Goal: Transaction & Acquisition: Purchase product/service

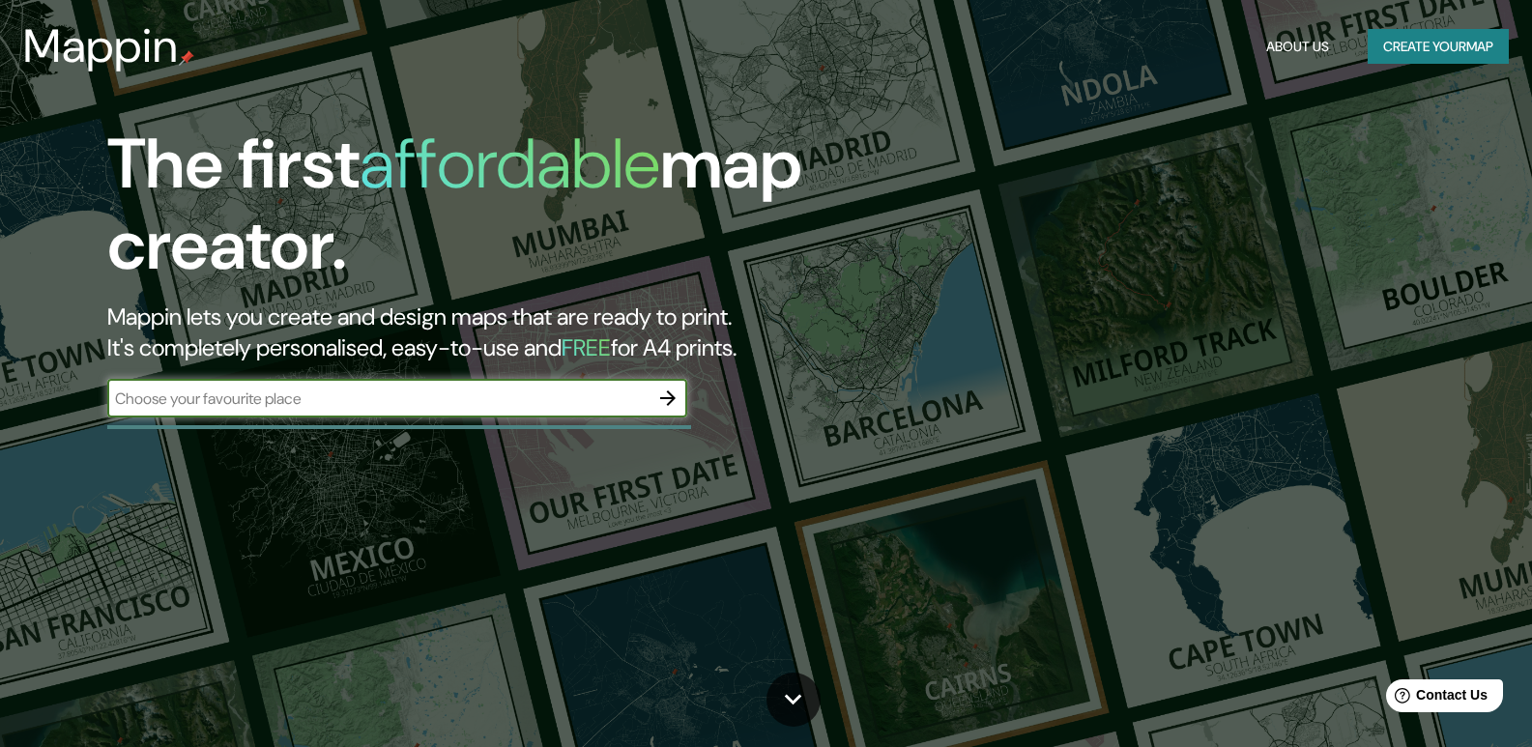
click at [204, 408] on input "text" at bounding box center [377, 398] width 541 height 22
type input "ilave"
click at [1393, 38] on button "Create your map" at bounding box center [1437, 47] width 141 height 36
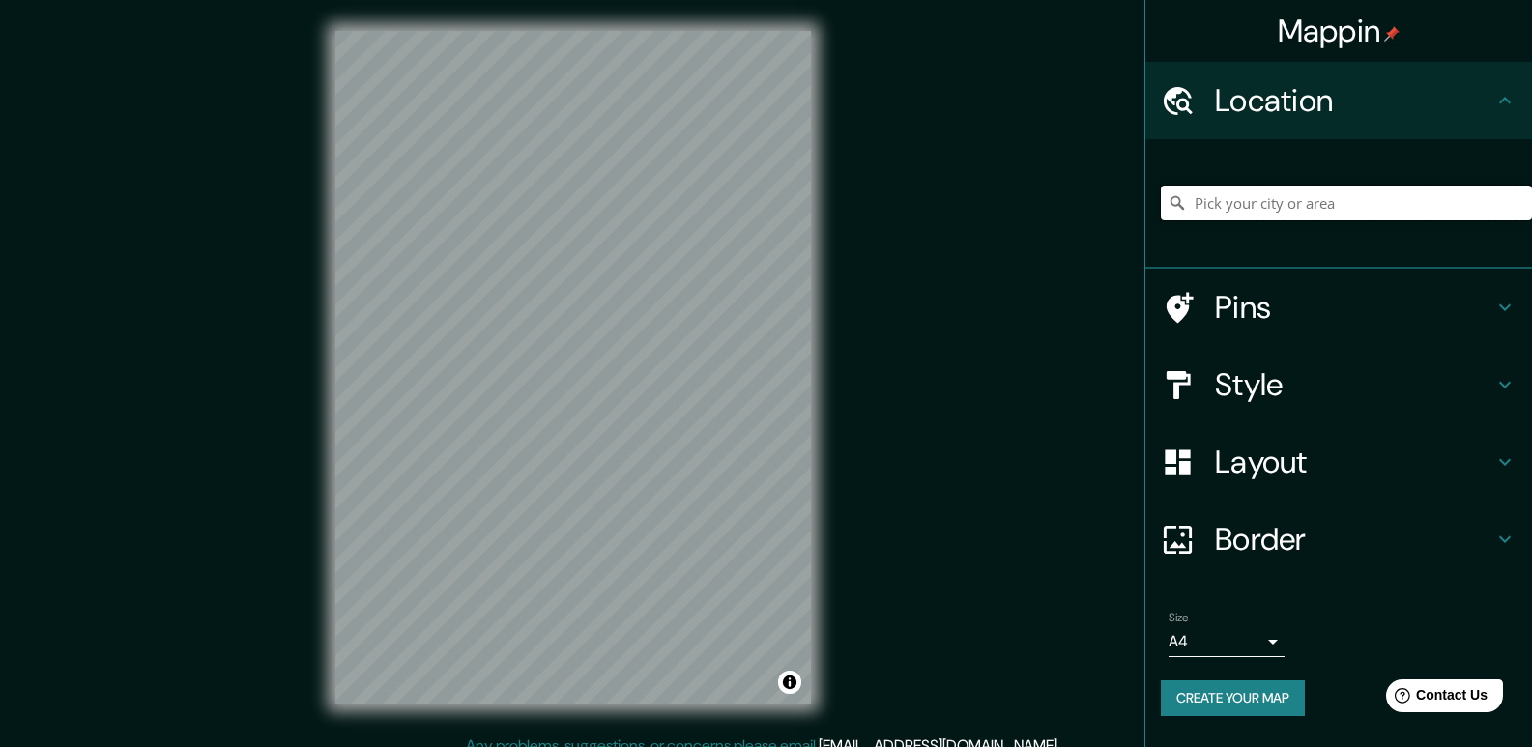
click at [1289, 213] on input "Pick your city or area" at bounding box center [1346, 203] width 371 height 35
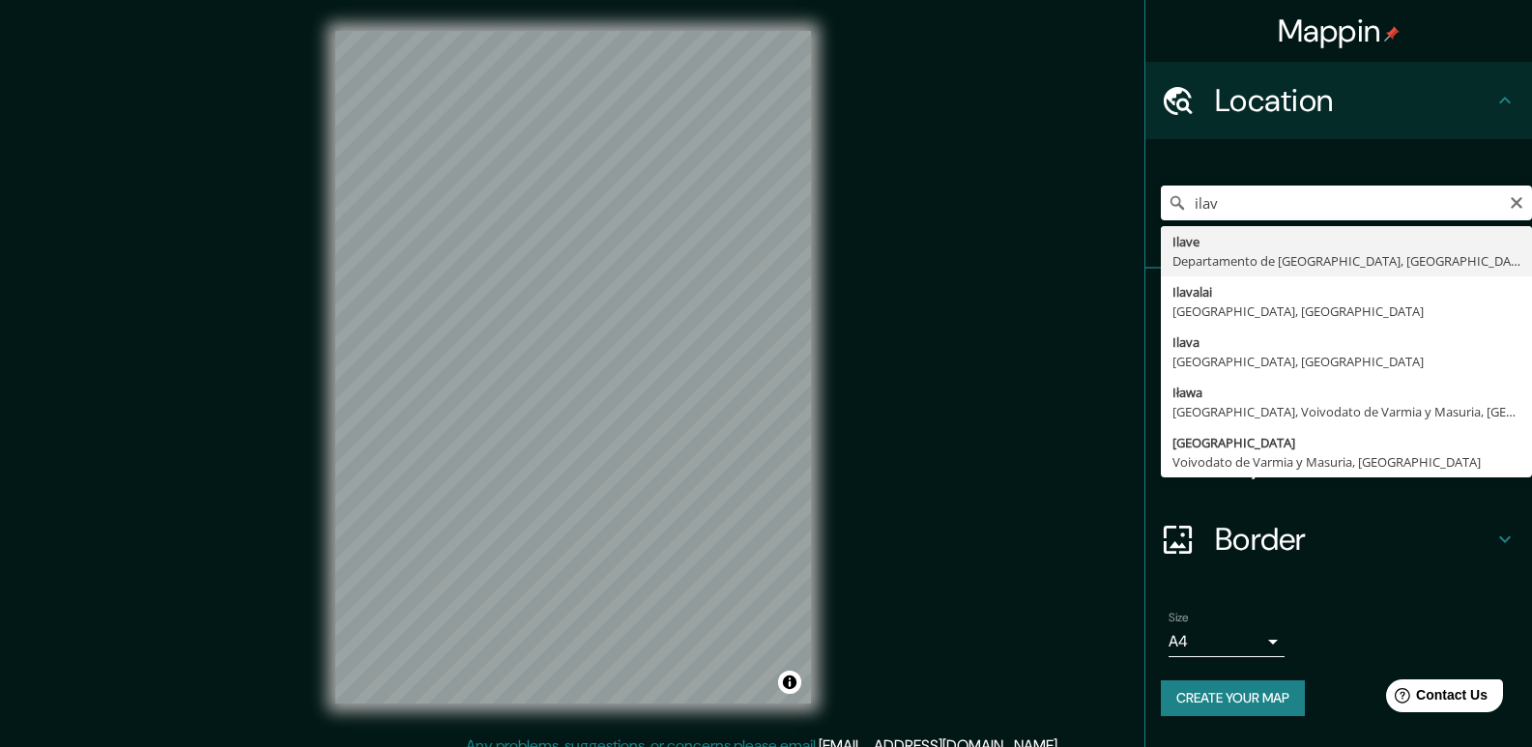
type input "Ilave, [GEOGRAPHIC_DATA], [GEOGRAPHIC_DATA]"
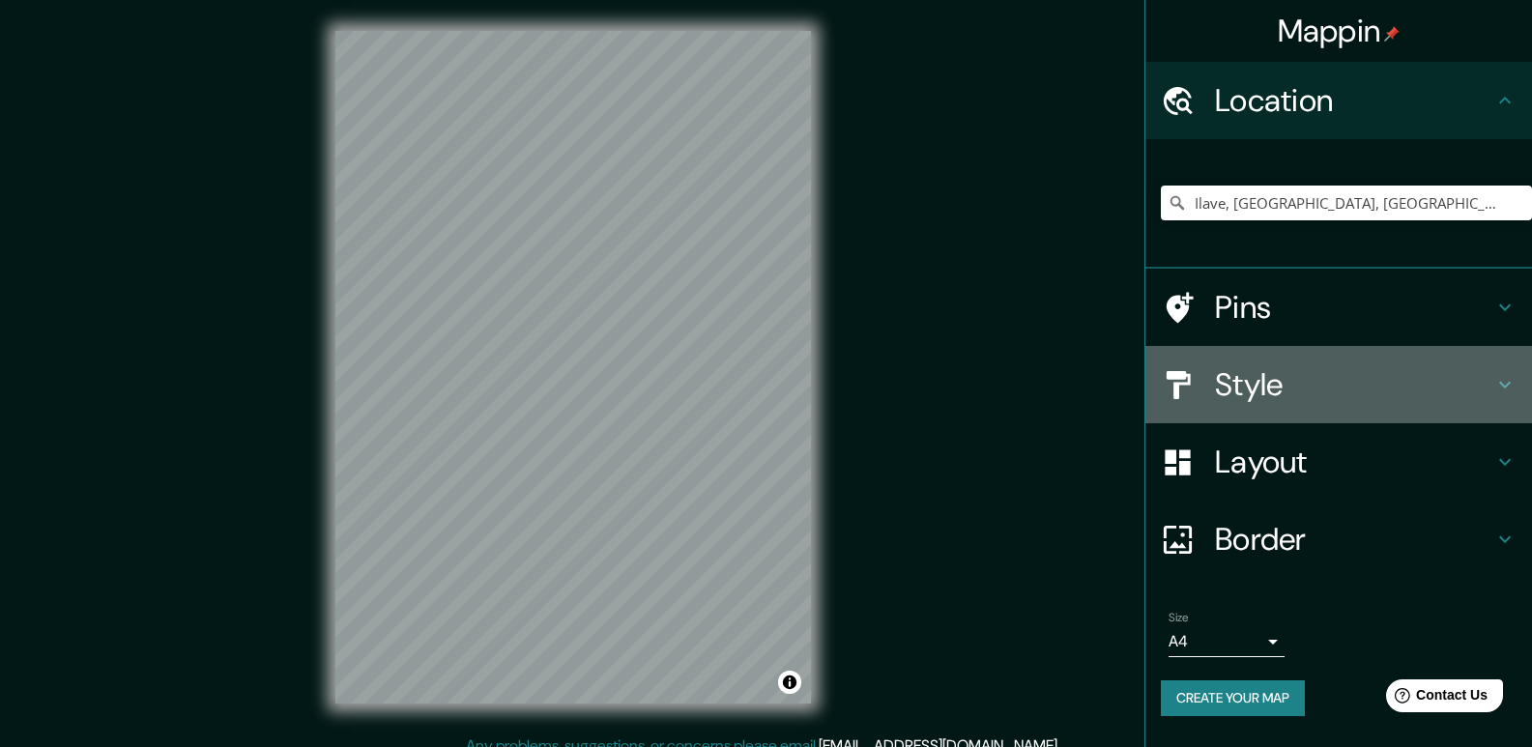
click at [1333, 399] on h4 "Style" at bounding box center [1354, 384] width 278 height 39
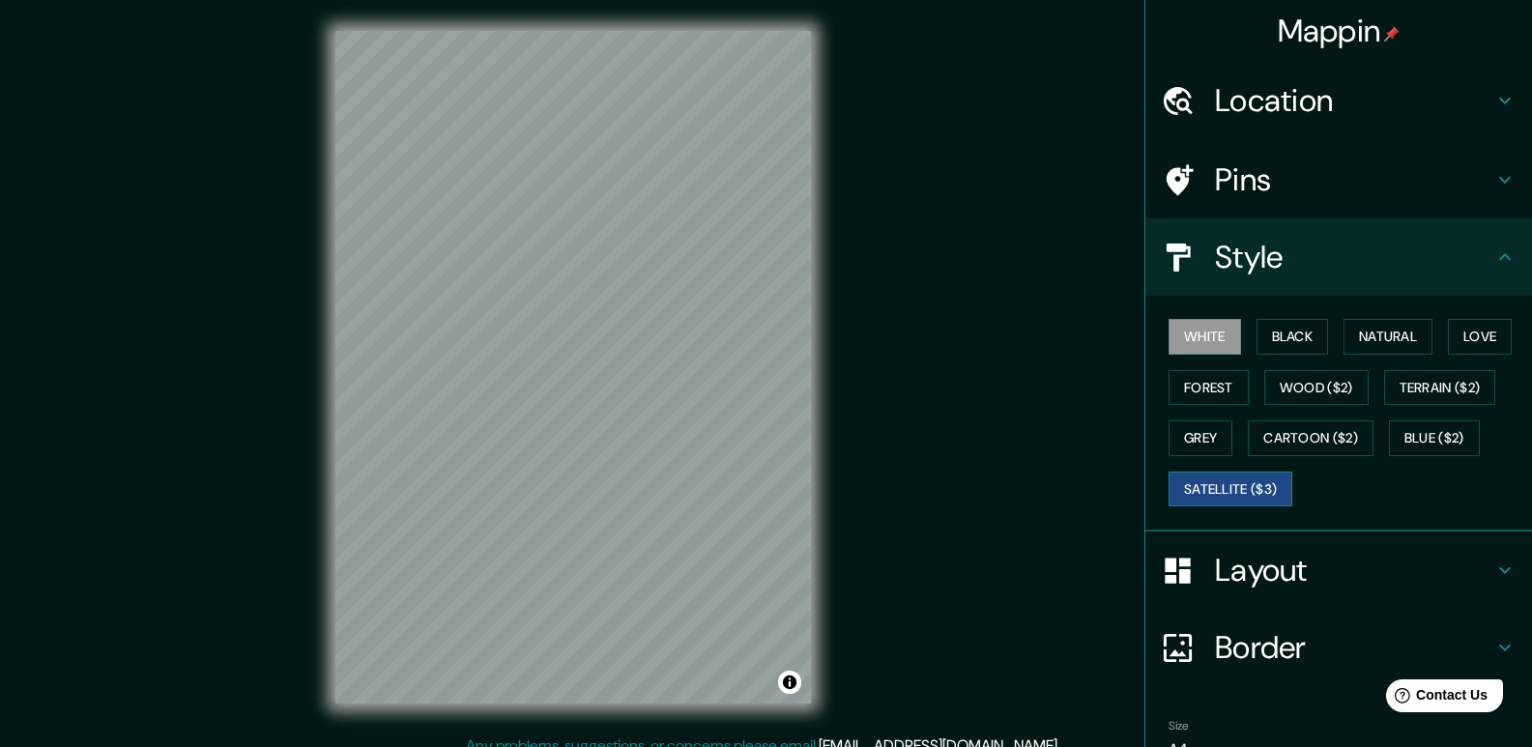
click at [1257, 485] on button "Satellite ($3)" at bounding box center [1230, 490] width 124 height 36
click at [846, 351] on div "Mappin Location [GEOGRAPHIC_DATA], [GEOGRAPHIC_DATA], [GEOGRAPHIC_DATA] Pins St…" at bounding box center [766, 382] width 1532 height 765
click at [1213, 326] on button "White" at bounding box center [1204, 337] width 72 height 36
click at [1189, 483] on button "Satellite ($3)" at bounding box center [1230, 490] width 124 height 36
click at [871, 164] on div "Mappin Location [GEOGRAPHIC_DATA], [GEOGRAPHIC_DATA], [GEOGRAPHIC_DATA] Pins St…" at bounding box center [766, 382] width 1532 height 765
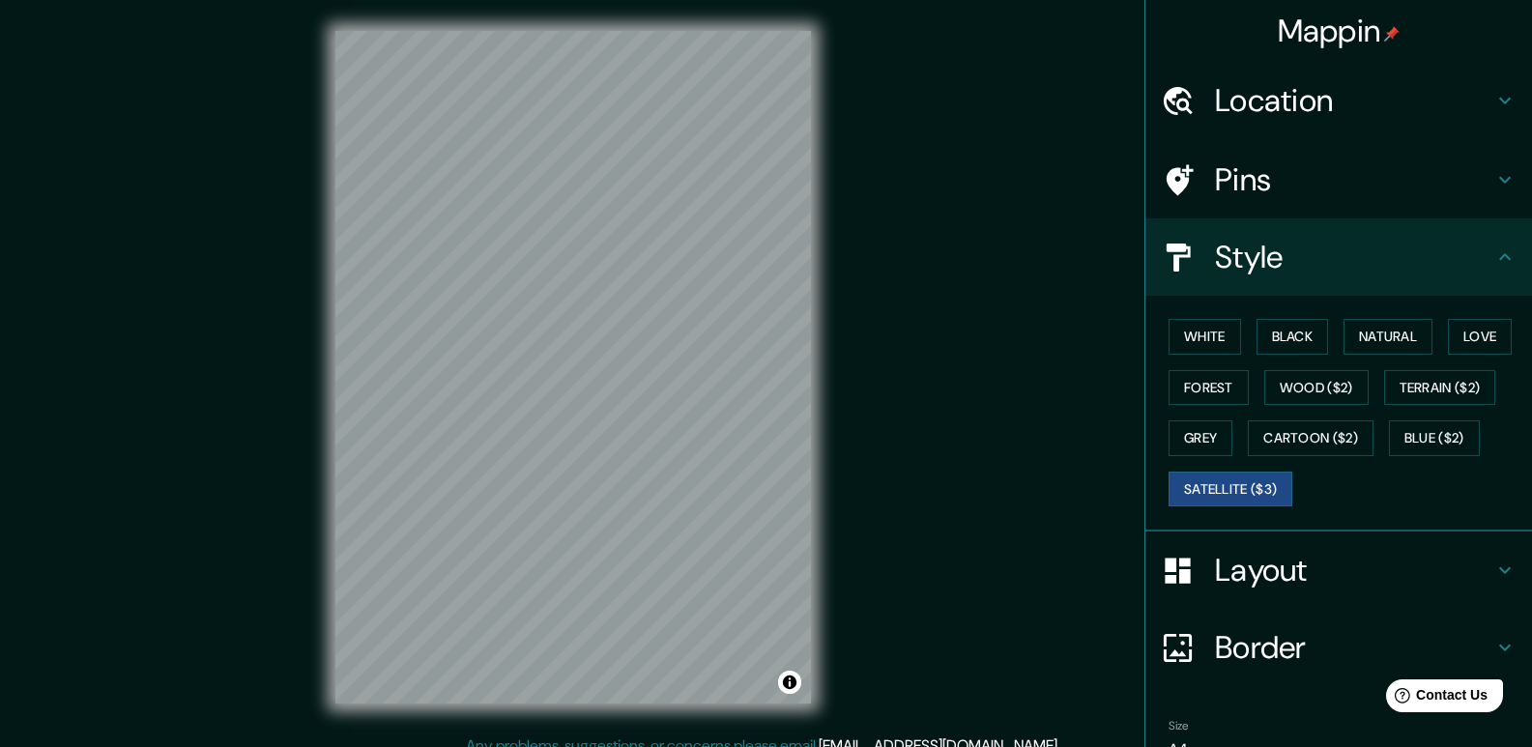
click at [430, 726] on div "© Mapbox © OpenStreetMap Improve this map © Maxar" at bounding box center [572, 367] width 537 height 734
click at [766, 406] on div "Mappin Location [GEOGRAPHIC_DATA], [GEOGRAPHIC_DATA], [GEOGRAPHIC_DATA] Pins St…" at bounding box center [766, 382] width 1532 height 765
drag, startPoint x: 848, startPoint y: 358, endPoint x: 946, endPoint y: 219, distance: 169.2
click at [814, 268] on div "© Mapbox © OpenStreetMap Improve this map © Maxar" at bounding box center [572, 367] width 537 height 734
click at [941, 272] on div "Mappin Location [GEOGRAPHIC_DATA], [GEOGRAPHIC_DATA], [GEOGRAPHIC_DATA] Pins St…" at bounding box center [766, 382] width 1532 height 765
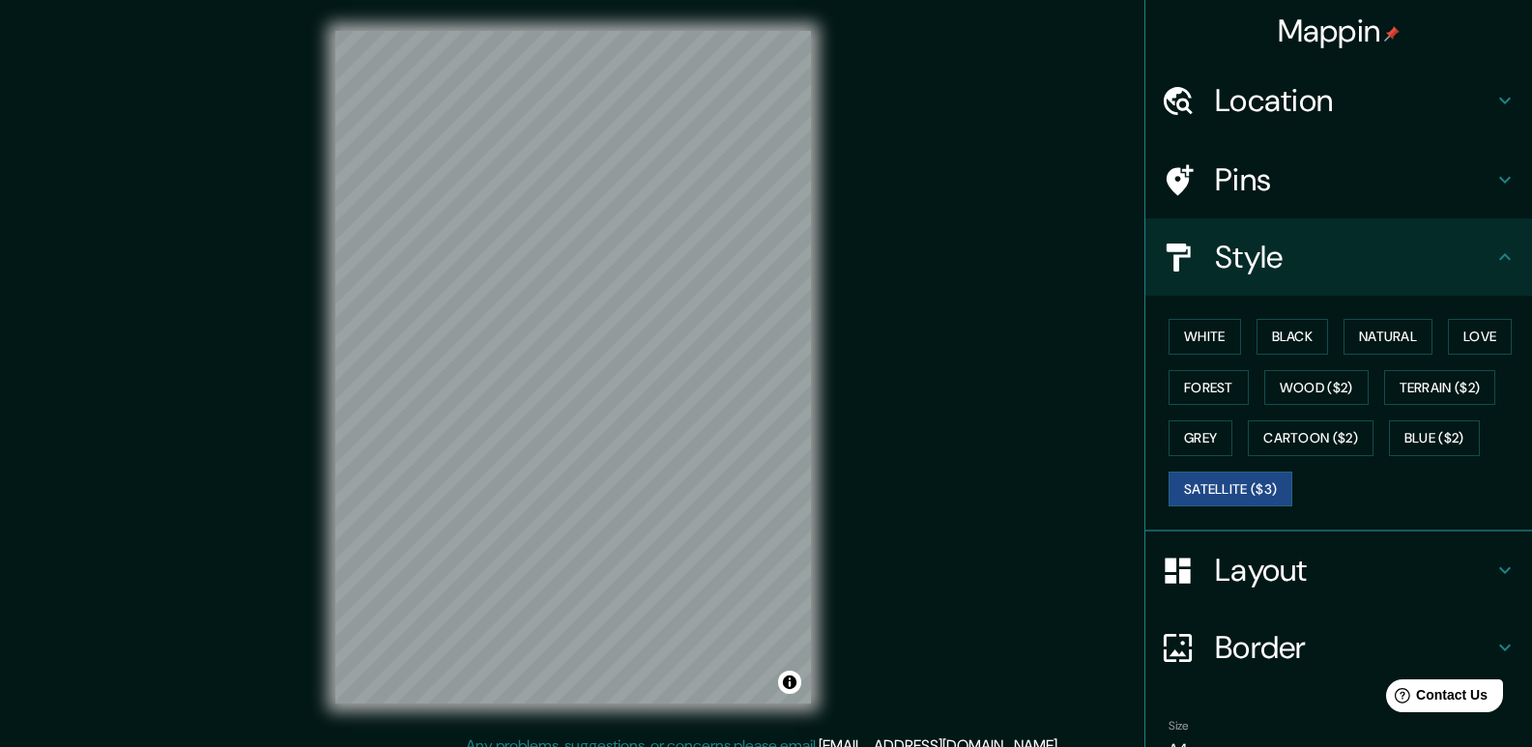
click at [502, 746] on html "Mappin Location [GEOGRAPHIC_DATA], [GEOGRAPHIC_DATA], [GEOGRAPHIC_DATA] Pins St…" at bounding box center [766, 373] width 1532 height 747
click at [454, 746] on html "Mappin Location [GEOGRAPHIC_DATA], [GEOGRAPHIC_DATA], [GEOGRAPHIC_DATA] Pins St…" at bounding box center [766, 373] width 1532 height 747
click at [936, 199] on div "Mappin Location [GEOGRAPHIC_DATA], [GEOGRAPHIC_DATA], [GEOGRAPHIC_DATA] Pins St…" at bounding box center [766, 382] width 1532 height 765
click at [597, 488] on div "© Mapbox © OpenStreetMap Improve this map © Maxar" at bounding box center [572, 367] width 537 height 734
drag, startPoint x: 815, startPoint y: 315, endPoint x: 288, endPoint y: 424, distance: 537.8
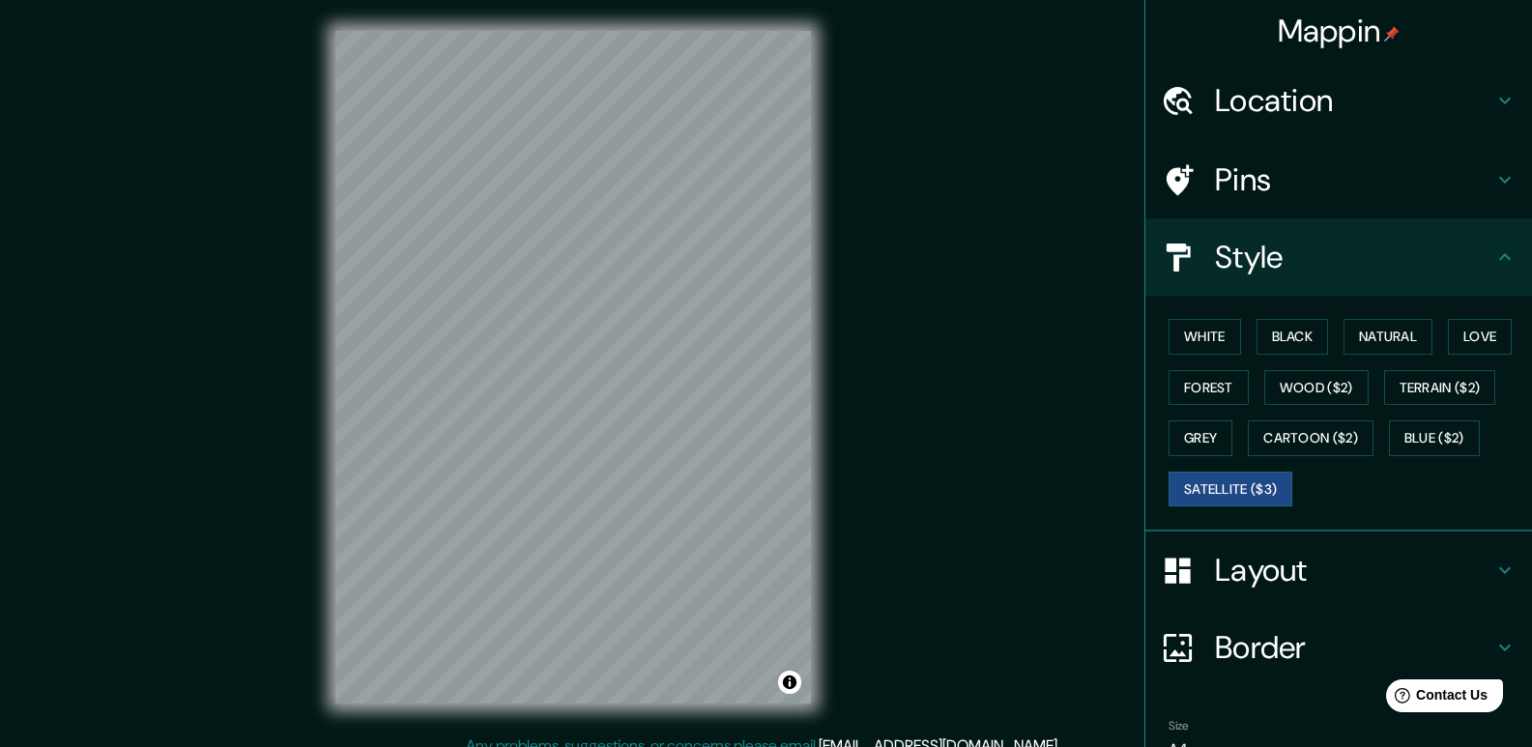
click at [288, 424] on div "Mappin Location [GEOGRAPHIC_DATA], [GEOGRAPHIC_DATA], [GEOGRAPHIC_DATA] Pins St…" at bounding box center [766, 382] width 1532 height 765
click at [328, 330] on div "© Mapbox © OpenStreetMap Improve this map © Maxar" at bounding box center [572, 367] width 537 height 734
click at [321, 548] on div "© Mapbox © OpenStreetMap Improve this map © Maxar" at bounding box center [572, 367] width 537 height 734
click at [930, 252] on div "Mappin Location [GEOGRAPHIC_DATA], [GEOGRAPHIC_DATA], [GEOGRAPHIC_DATA] Pins St…" at bounding box center [766, 382] width 1532 height 765
click at [834, 193] on div "© Mapbox © OpenStreetMap Improve this map © Maxar" at bounding box center [572, 367] width 537 height 734
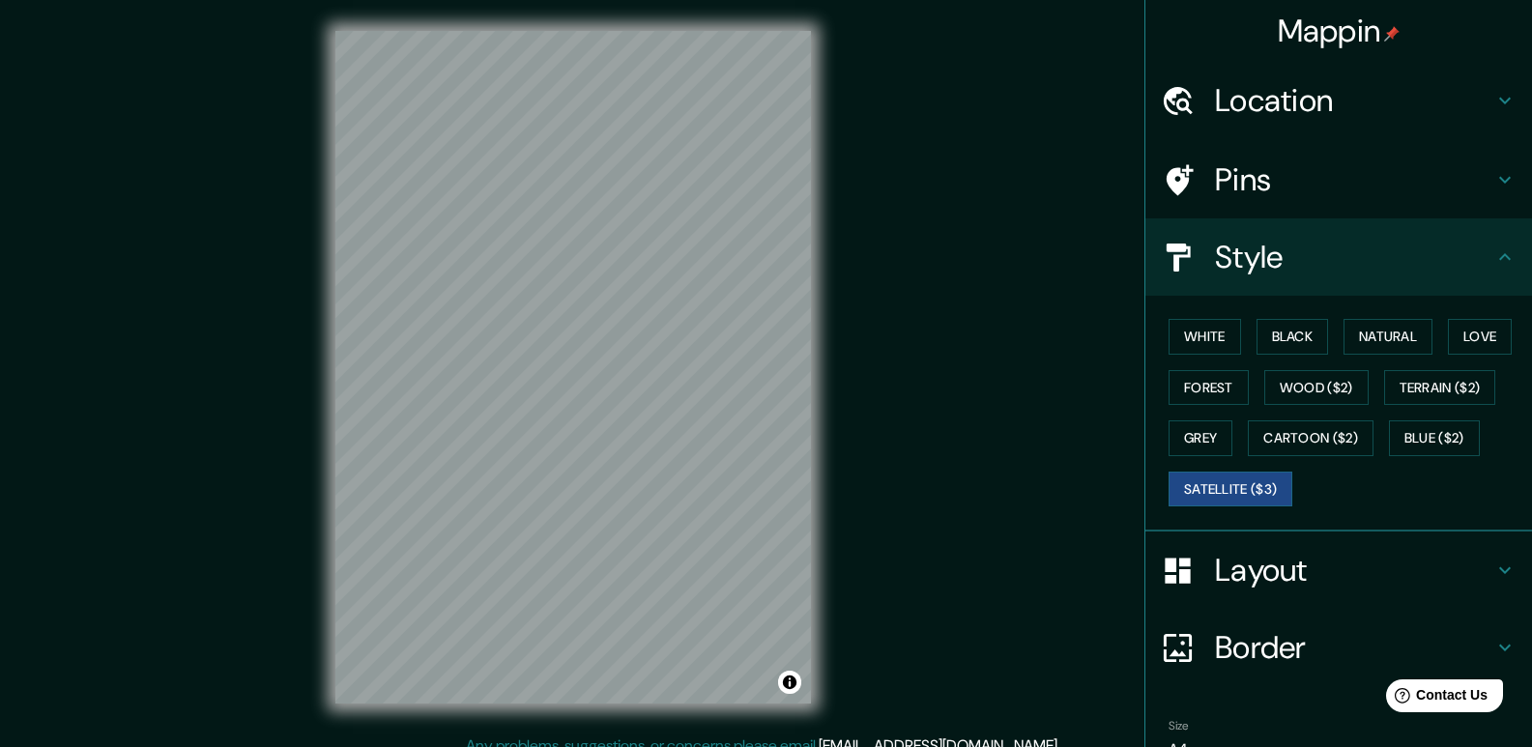
click at [244, 347] on div "Mappin Location [GEOGRAPHIC_DATA], [GEOGRAPHIC_DATA], [GEOGRAPHIC_DATA] Pins St…" at bounding box center [766, 382] width 1532 height 765
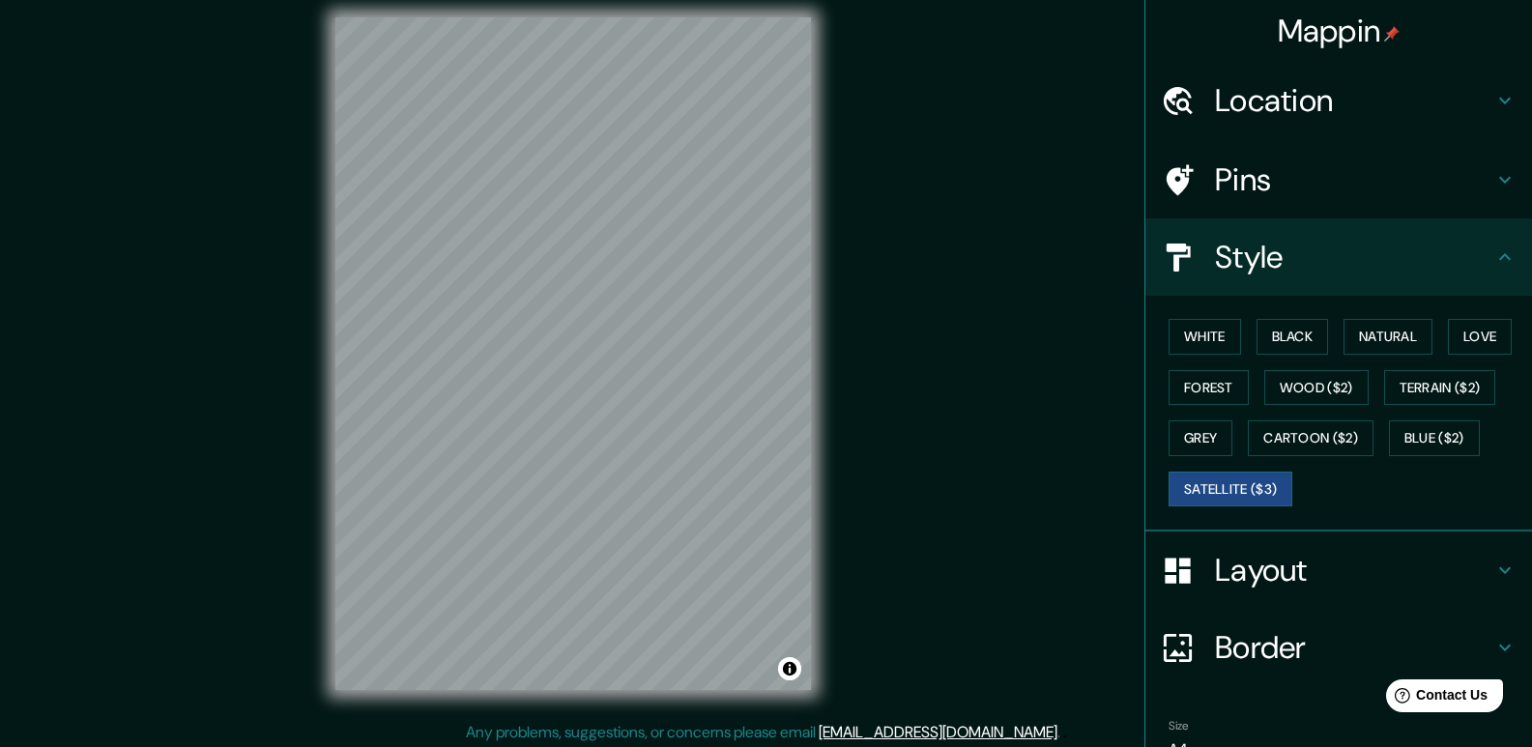
scroll to position [18, 0]
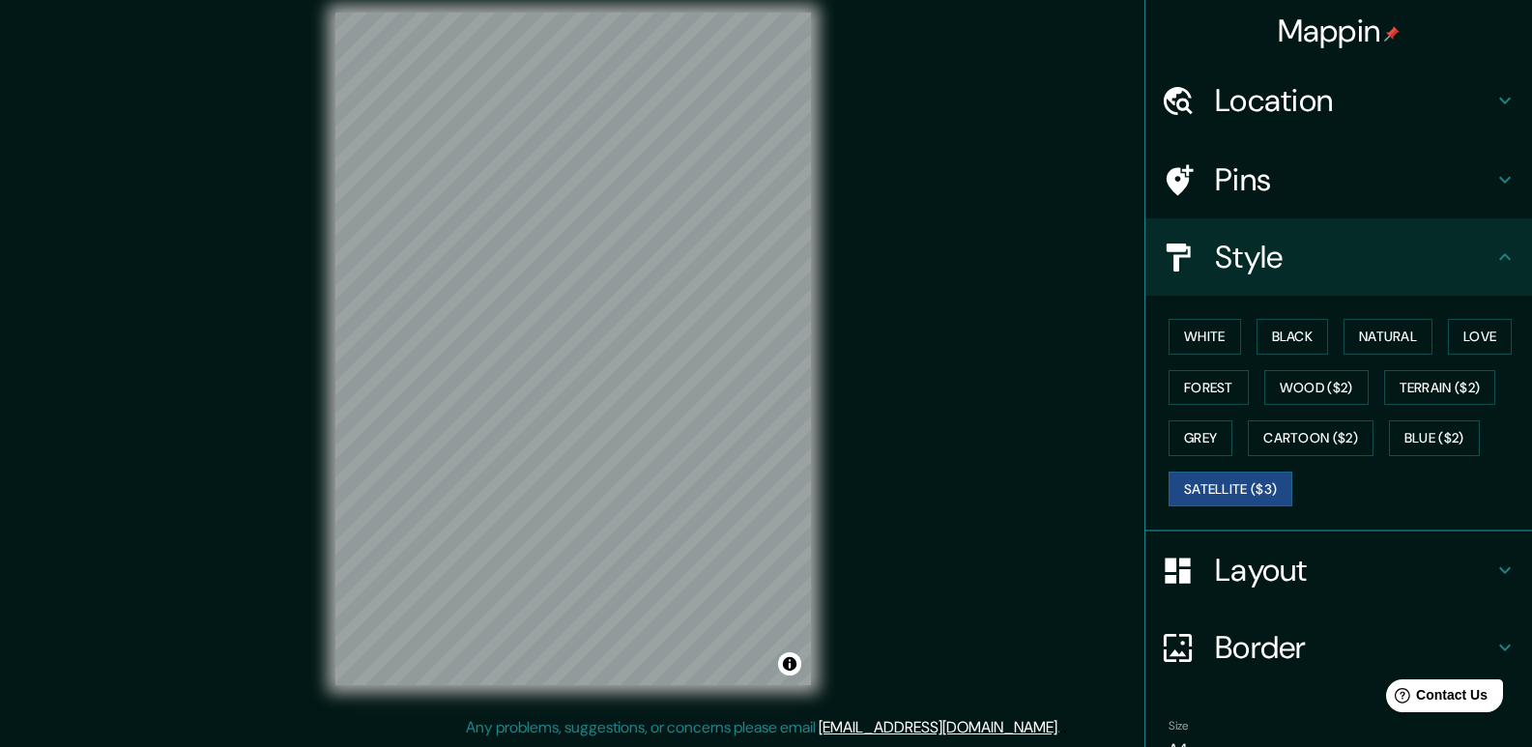
click at [813, 292] on div "© Mapbox © OpenStreetMap Improve this map © Maxar" at bounding box center [572, 349] width 537 height 734
click at [1199, 283] on div "Mappin Location [GEOGRAPHIC_DATA], [GEOGRAPHIC_DATA], [GEOGRAPHIC_DATA] Pins St…" at bounding box center [766, 364] width 1532 height 765
click at [1161, 419] on div "White Black Natural Love Forest Wood ($2) Terrain ($2) Grey Cartoon ($2) Blue (…" at bounding box center [1346, 412] width 371 height 203
click at [1190, 424] on button "Grey" at bounding box center [1200, 438] width 64 height 36
click at [1182, 341] on button "White" at bounding box center [1204, 337] width 72 height 36
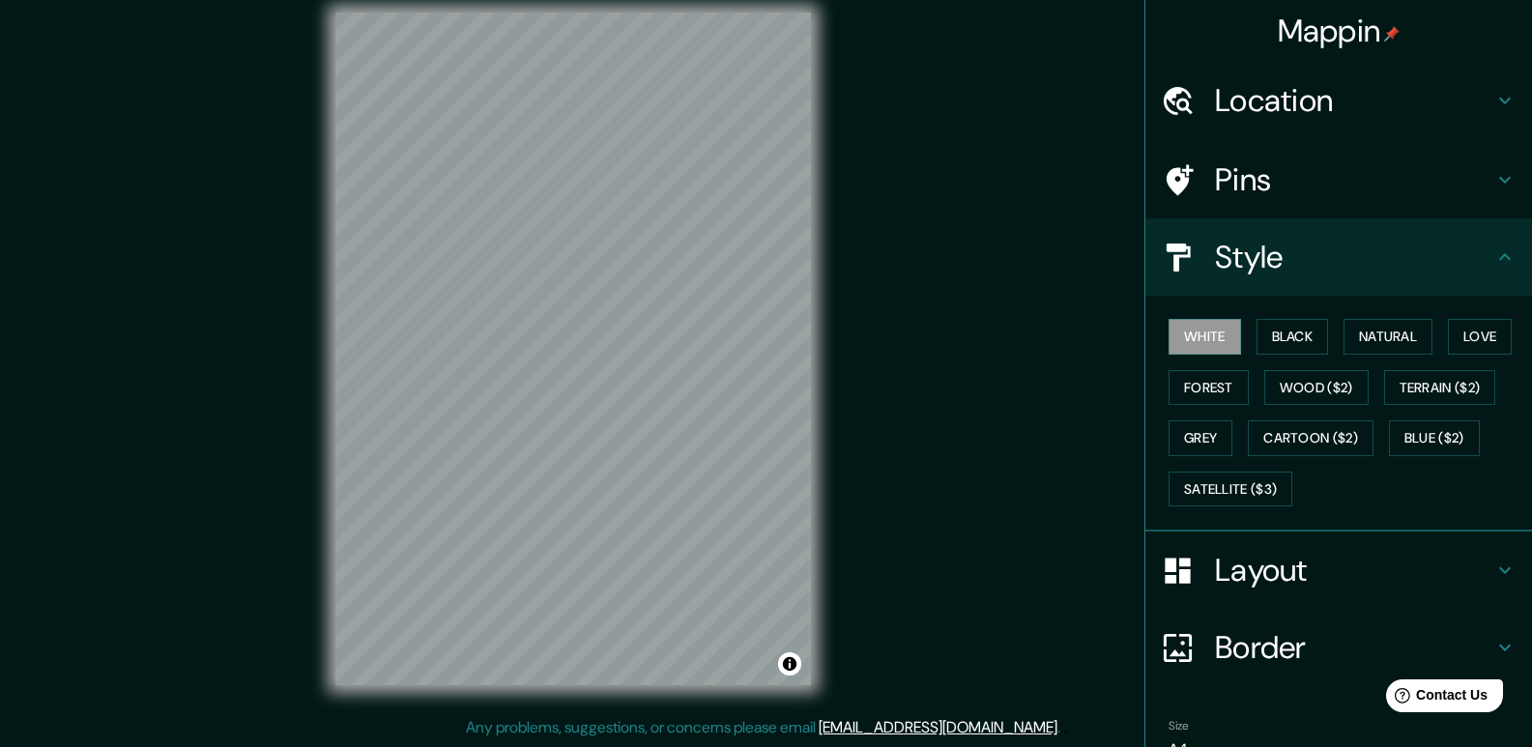
click at [875, 194] on div "Mappin Location [GEOGRAPHIC_DATA], [GEOGRAPHIC_DATA], [GEOGRAPHIC_DATA] Pins St…" at bounding box center [766, 364] width 1532 height 765
click at [1324, 390] on button "Wood ($2)" at bounding box center [1316, 388] width 104 height 36
click at [1447, 381] on button "Terrain ($2)" at bounding box center [1440, 388] width 112 height 36
click at [1431, 438] on button "Blue ($2)" at bounding box center [1434, 438] width 91 height 36
click at [1276, 438] on button "Cartoon ($2)" at bounding box center [1310, 438] width 126 height 36
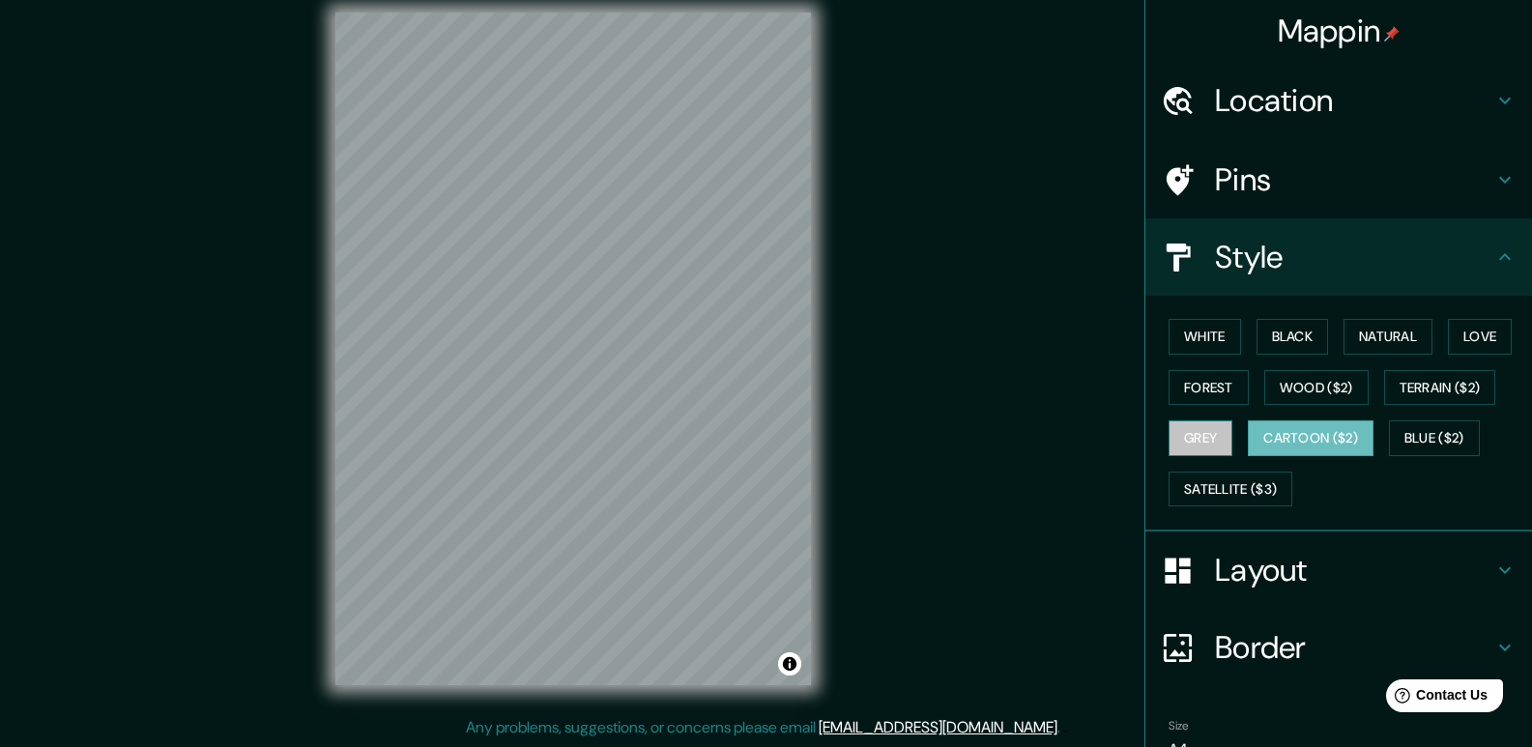
click at [1168, 444] on button "Grey" at bounding box center [1200, 438] width 64 height 36
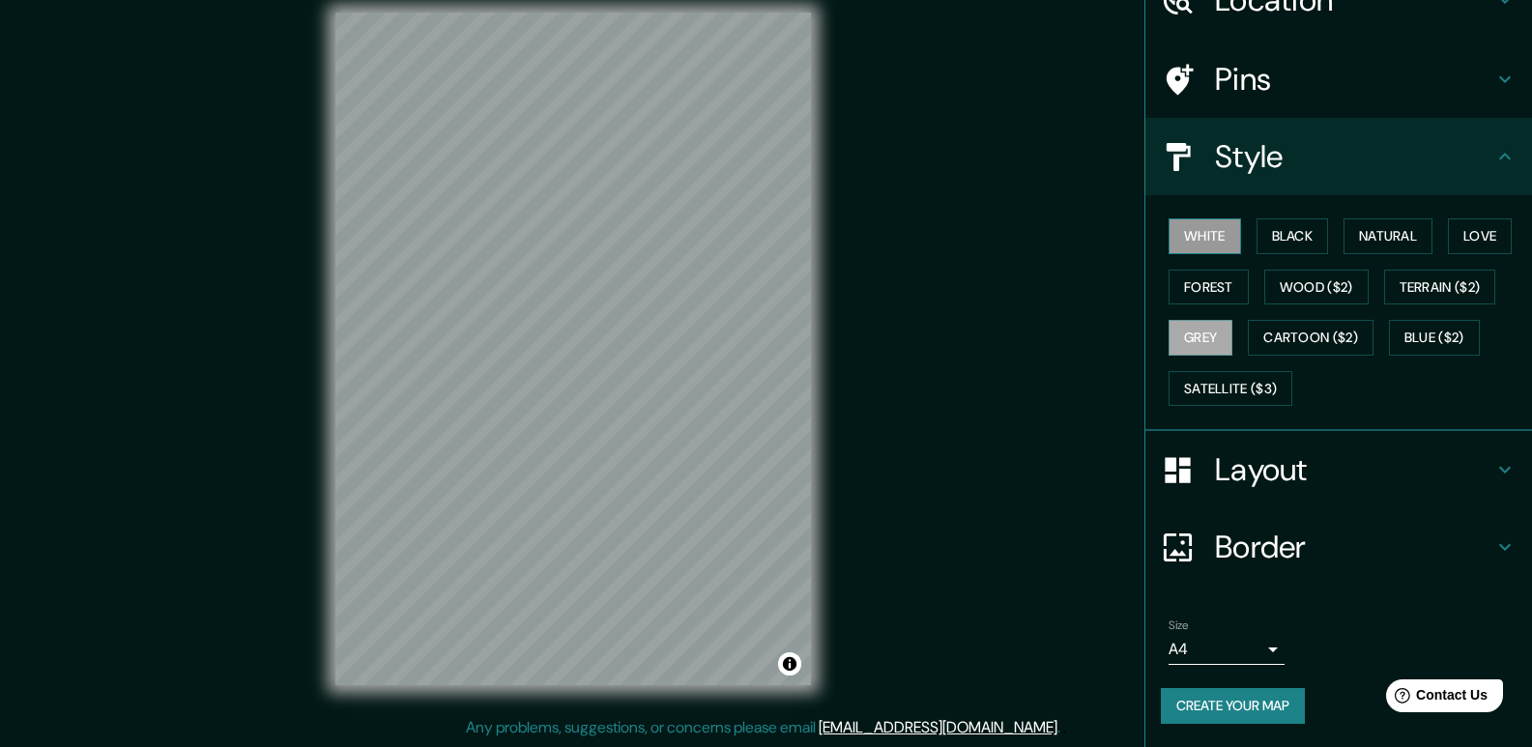
click at [1197, 229] on button "White" at bounding box center [1204, 236] width 72 height 36
click at [1243, 389] on button "Satellite ($3)" at bounding box center [1230, 389] width 124 height 36
click at [1251, 703] on button "Create your map" at bounding box center [1233, 706] width 144 height 36
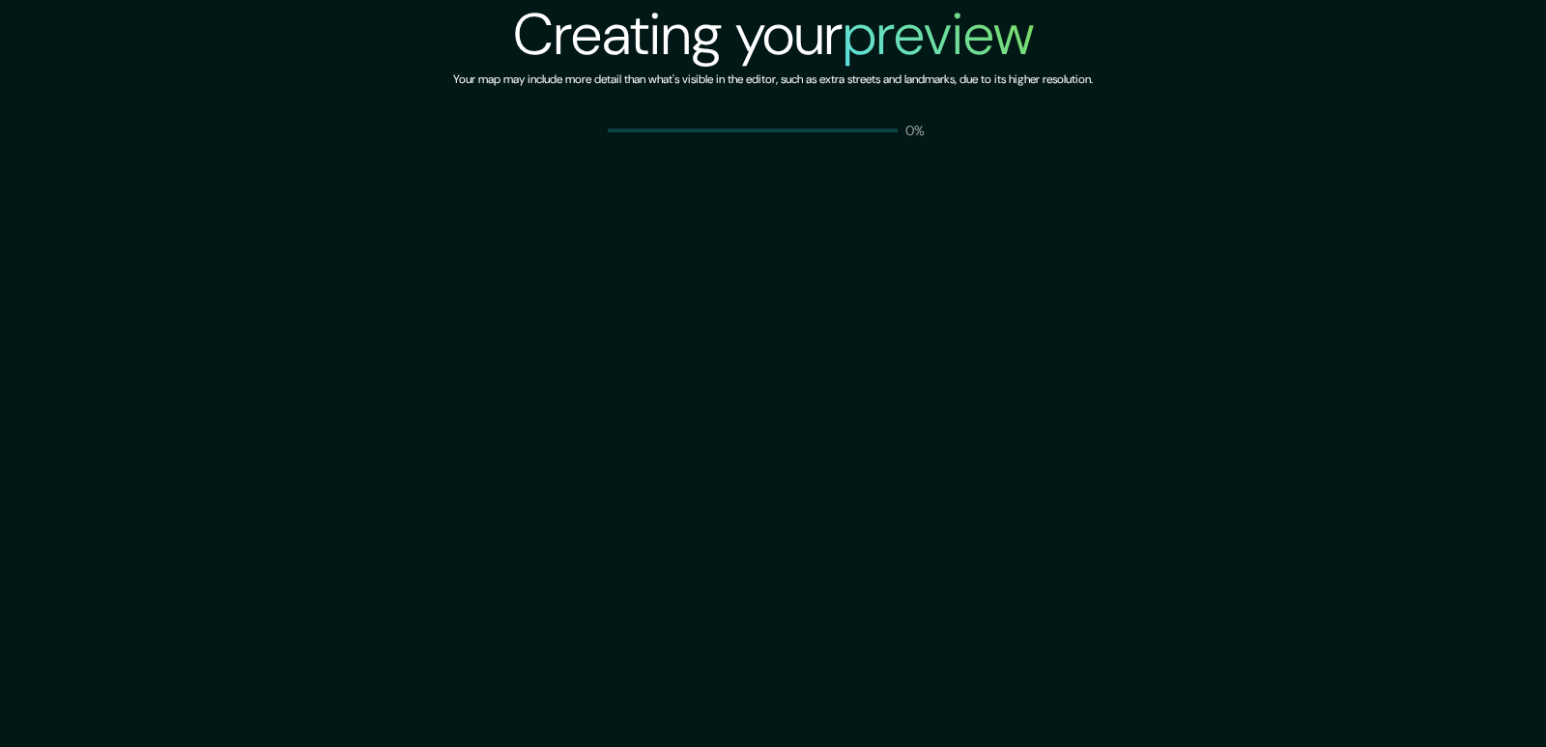
click at [619, 272] on div "Creating your preview Your map may include more detail than what's visible in t…" at bounding box center [773, 373] width 1546 height 747
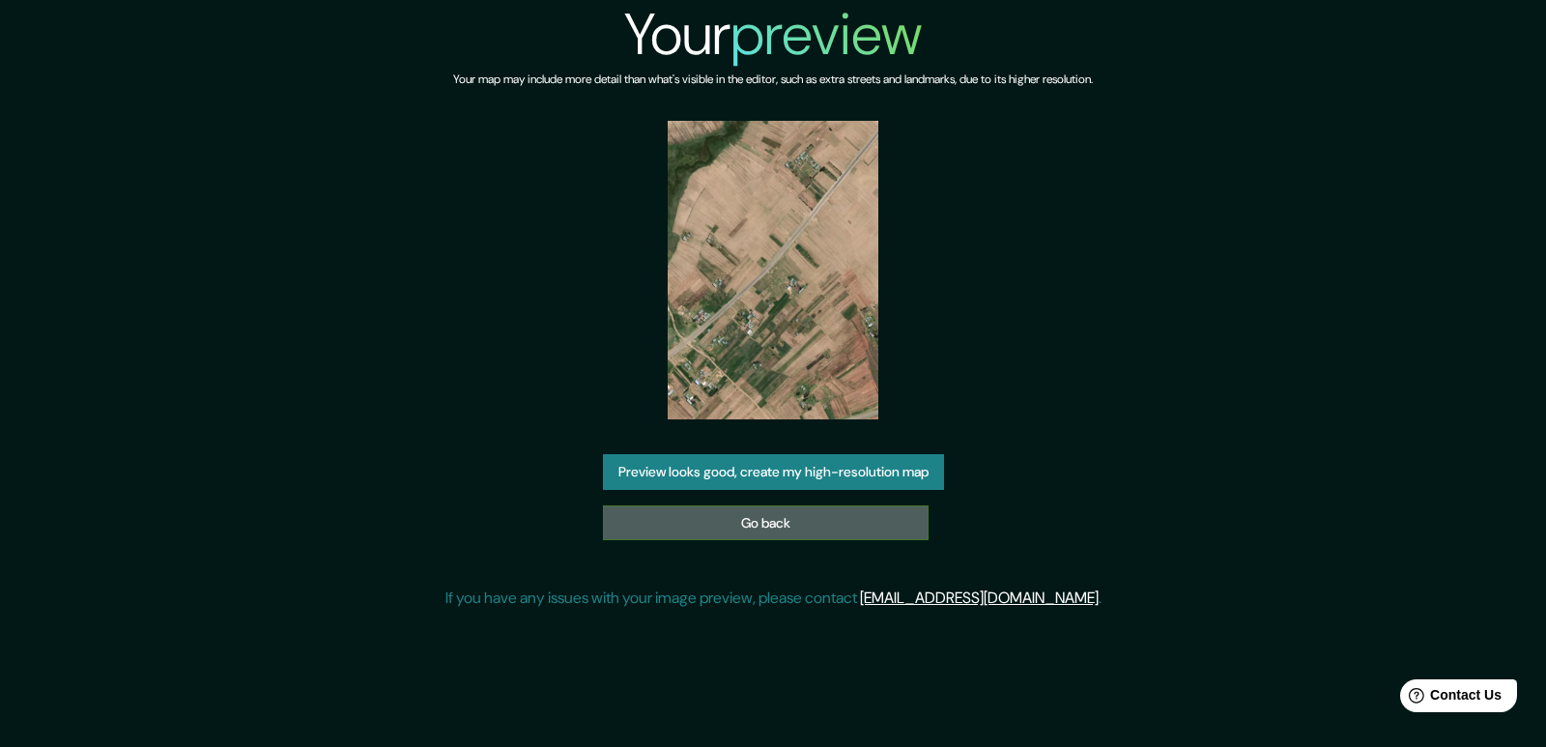
click at [836, 517] on link "Go back" at bounding box center [766, 523] width 326 height 36
